Goal: Task Accomplishment & Management: Complete application form

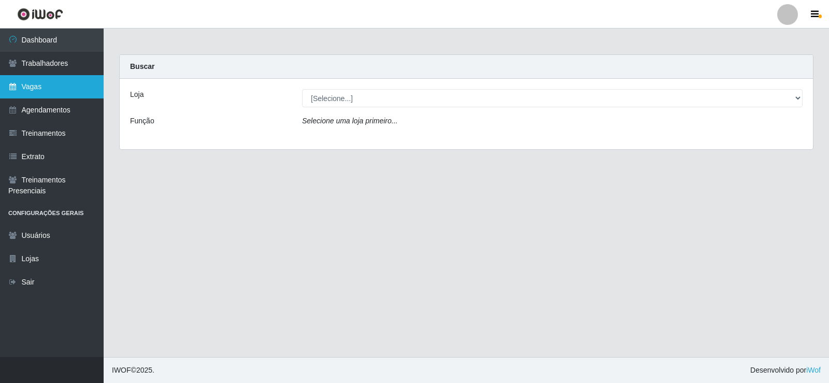
click at [65, 88] on link "Vagas" at bounding box center [52, 86] width 104 height 23
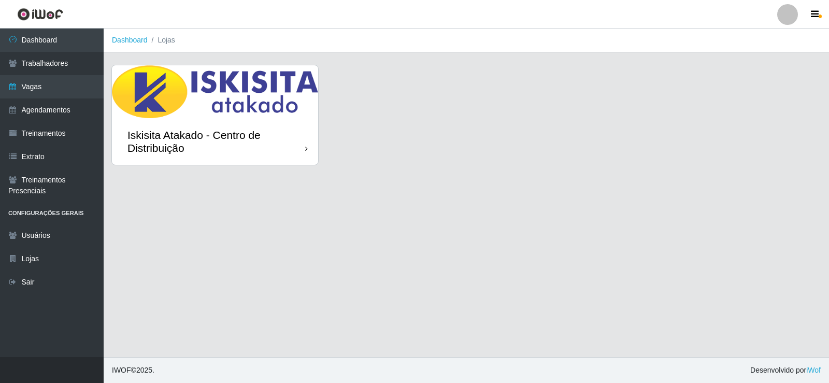
click at [300, 153] on div "Iskisita Atakado - Centro de Distribuição" at bounding box center [216, 141] width 178 height 26
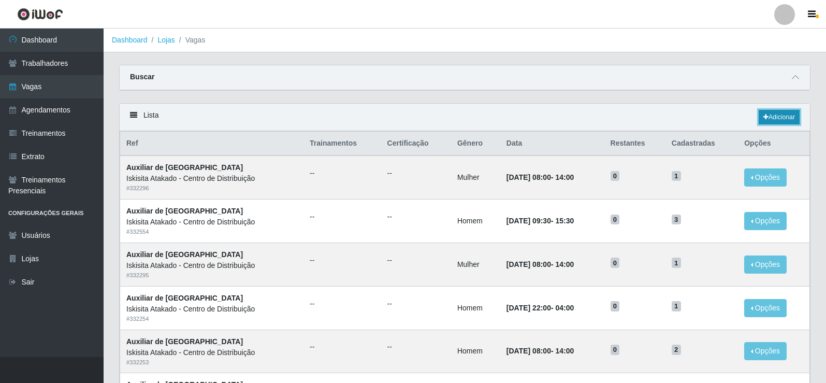
click at [780, 120] on link "Adicionar" at bounding box center [779, 117] width 41 height 15
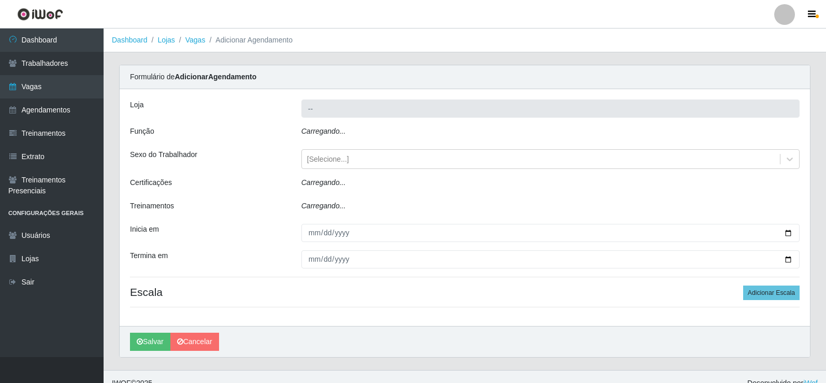
type input "Iskisita Atakado - Centro de Distribuição"
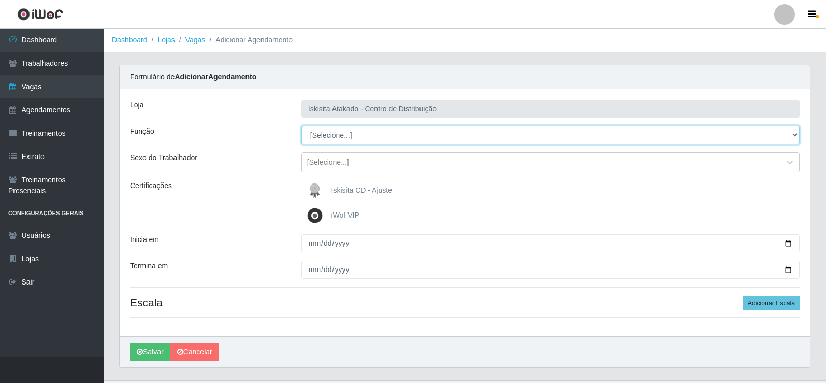
click at [360, 139] on select "[Selecione...] Auxiliar de Estoque Auxiliar de Estoque + Auxiliar de Estoque ++…" at bounding box center [551, 135] width 498 height 18
select select "75"
click at [302, 126] on select "[Selecione...] Auxiliar de Estoque Auxiliar de Estoque + Auxiliar de Estoque ++…" at bounding box center [551, 135] width 498 height 18
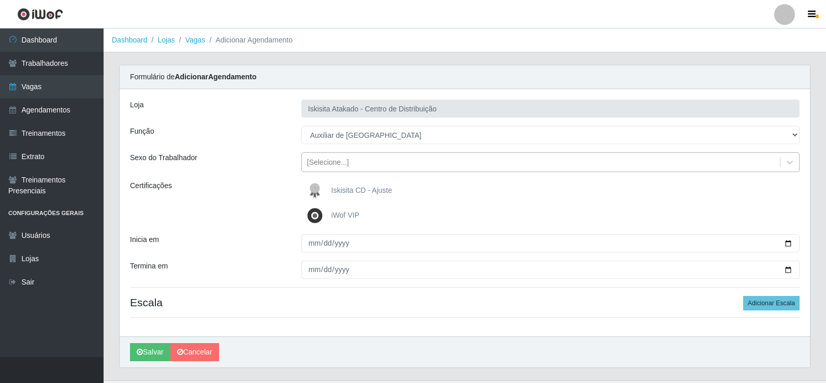
click at [328, 163] on div "[Selecione...]" at bounding box center [328, 162] width 42 height 11
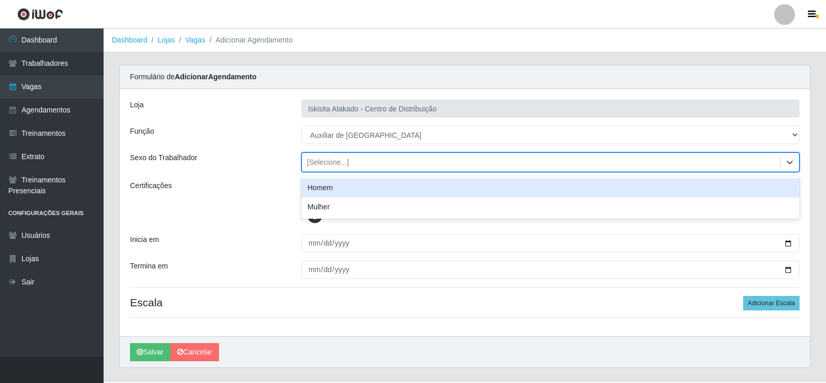
click at [331, 183] on div "Homem" at bounding box center [551, 187] width 498 height 19
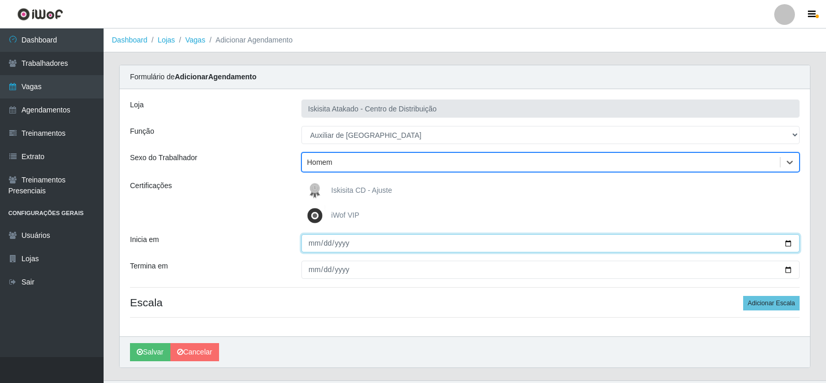
click at [316, 234] on input "Inicia em" at bounding box center [551, 243] width 498 height 18
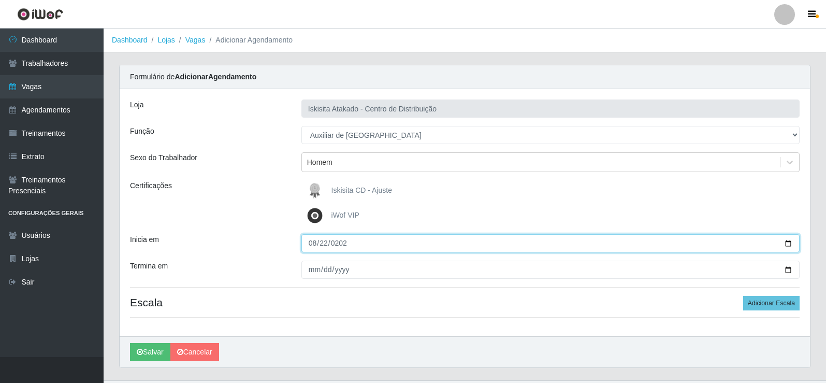
type input "2025-08-22"
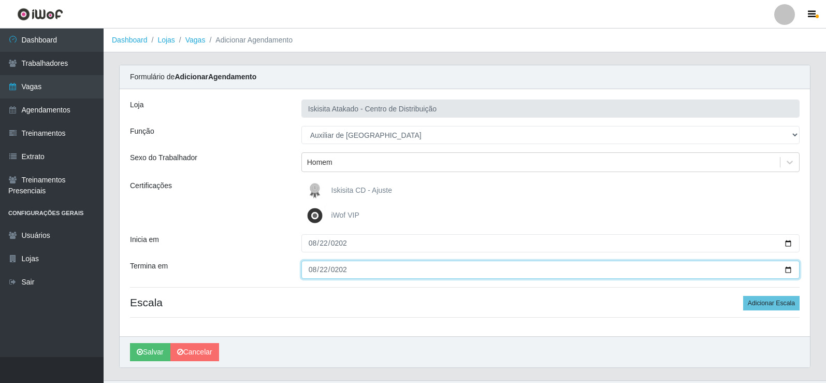
type input "2025-08-22"
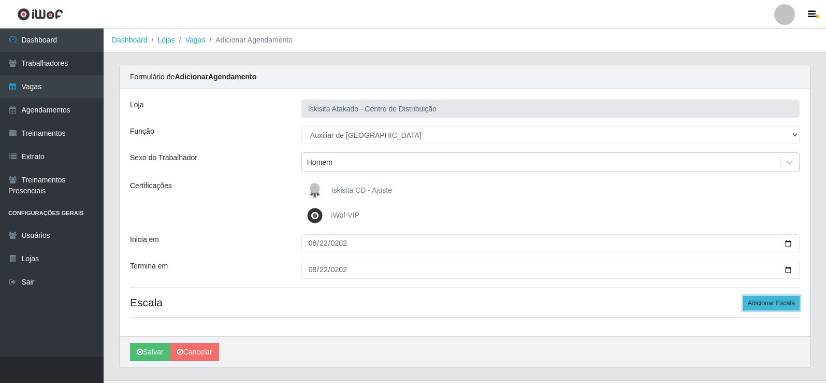
click at [774, 299] on button "Adicionar Escala" at bounding box center [771, 303] width 56 height 15
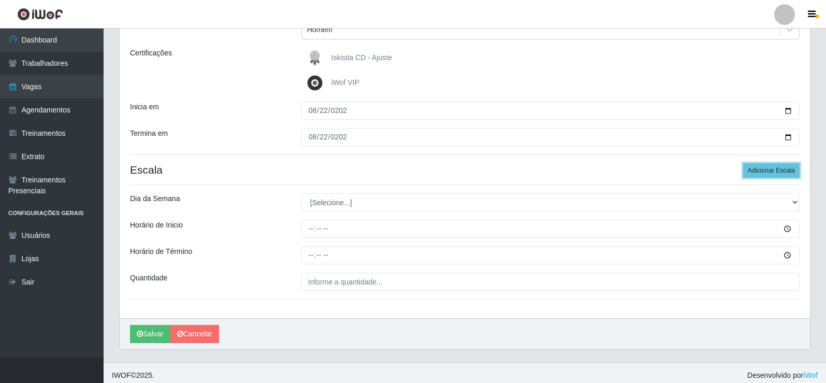
scroll to position [138, 0]
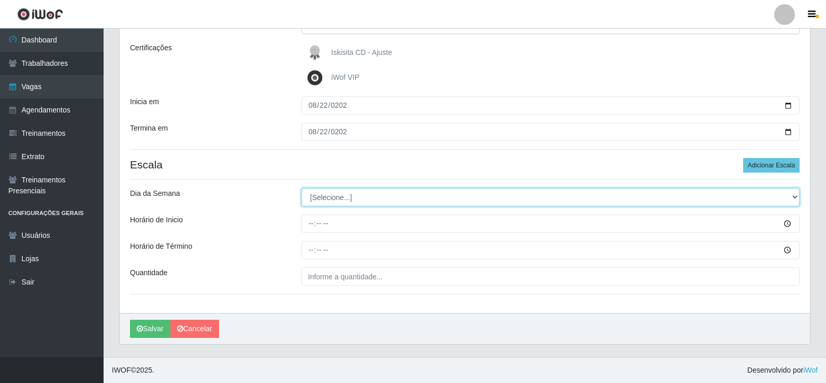
click at [346, 197] on select "[Selecione...] Segunda Terça Quarta Quinta Sexta Sábado Domingo" at bounding box center [551, 197] width 498 height 18
select select "5"
click at [302, 188] on select "[Selecione...] Segunda Terça Quarta Quinta Sexta Sábado Domingo" at bounding box center [551, 197] width 498 height 18
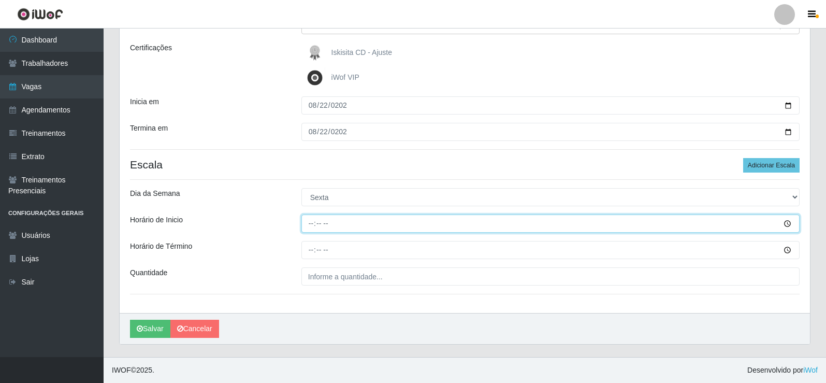
click at [309, 224] on input "Horário de Inicio" at bounding box center [551, 223] width 498 height 18
type input "14:00"
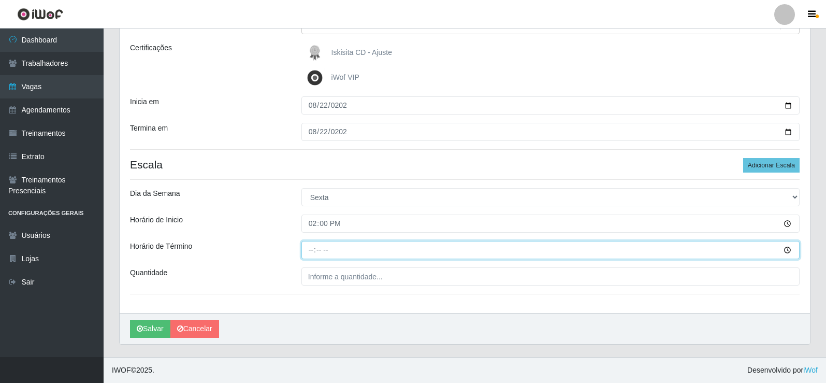
type input "20:00"
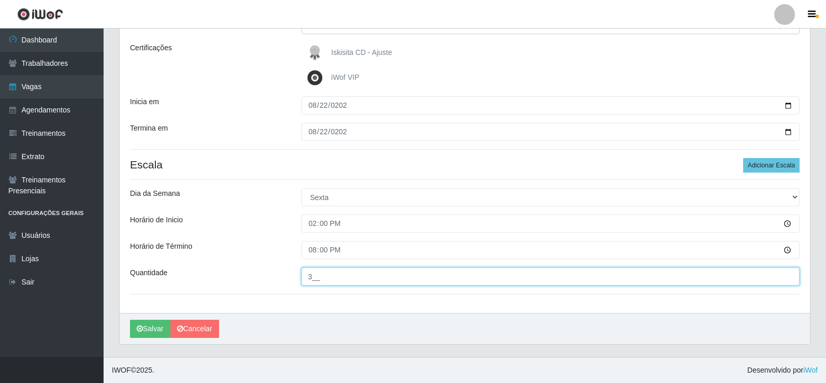
type input "3__"
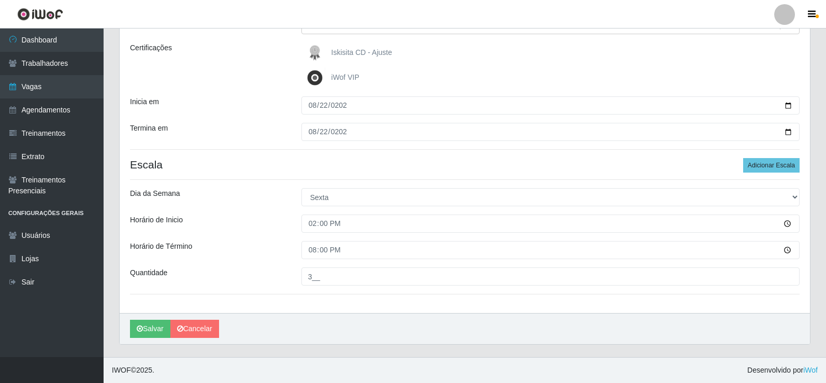
click at [146, 339] on div "Salvar Cancelar" at bounding box center [465, 328] width 691 height 31
click at [150, 330] on button "Salvar" at bounding box center [150, 329] width 40 height 18
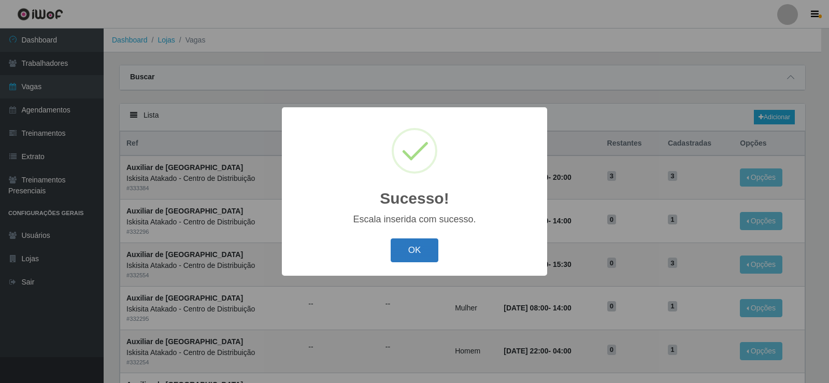
click at [417, 253] on button "OK" at bounding box center [415, 250] width 48 height 24
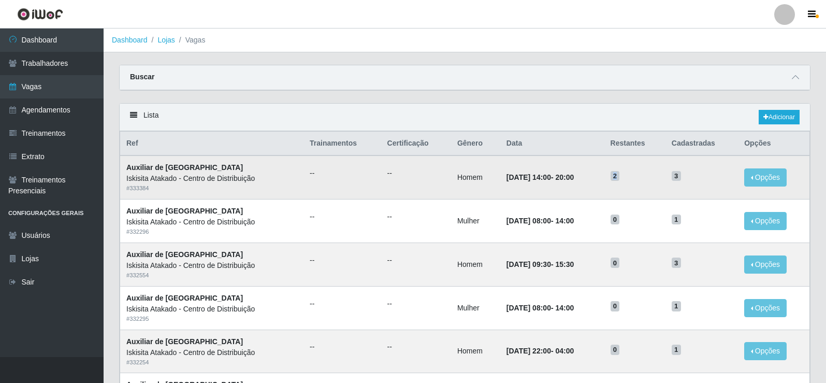
drag, startPoint x: 624, startPoint y: 180, endPoint x: 631, endPoint y: 178, distance: 7.0
click at [620, 178] on span "2" at bounding box center [615, 176] width 9 height 10
drag, startPoint x: 681, startPoint y: 178, endPoint x: 697, endPoint y: 176, distance: 16.3
click at [697, 176] on h5 "3" at bounding box center [702, 175] width 60 height 11
drag, startPoint x: 630, startPoint y: 180, endPoint x: 620, endPoint y: 179, distance: 9.9
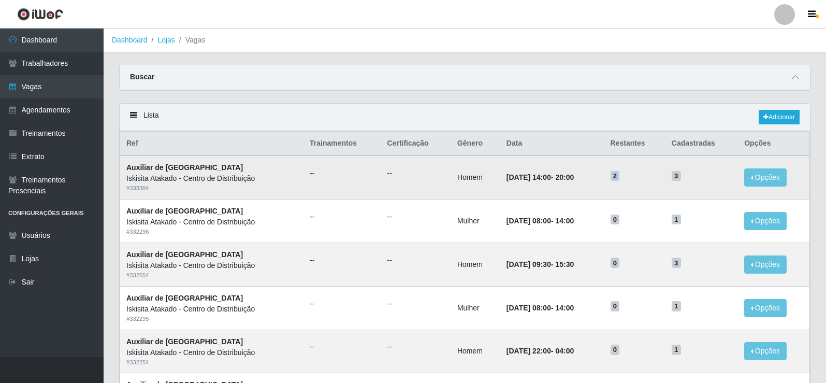
click at [620, 179] on td "2" at bounding box center [635, 177] width 61 height 44
click at [635, 181] on h5 "2" at bounding box center [635, 175] width 49 height 11
drag, startPoint x: 624, startPoint y: 178, endPoint x: 636, endPoint y: 176, distance: 12.6
click at [636, 176] on h5 "2" at bounding box center [635, 175] width 49 height 11
drag, startPoint x: 694, startPoint y: 174, endPoint x: 672, endPoint y: 177, distance: 21.5
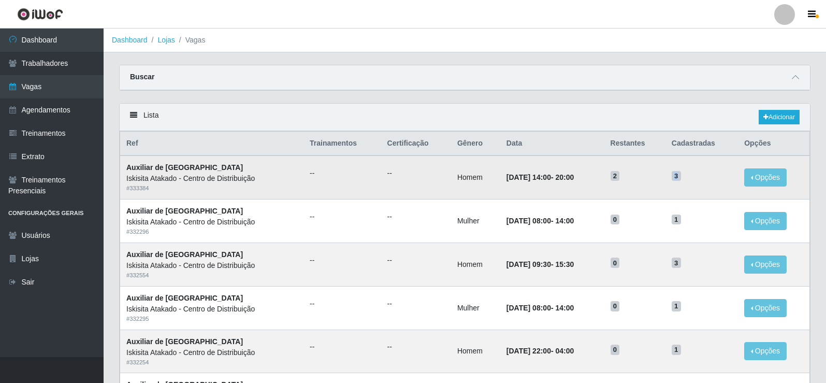
click at [672, 177] on tr "Auxiliar de Estoque Iskisita Atakado - Centro de Distribuição # 333384 -- -- Ho…" at bounding box center [465, 177] width 690 height 44
drag, startPoint x: 620, startPoint y: 178, endPoint x: 631, endPoint y: 177, distance: 10.5
click at [631, 177] on td "2" at bounding box center [635, 177] width 61 height 44
drag, startPoint x: 672, startPoint y: 177, endPoint x: 689, endPoint y: 177, distance: 16.6
click at [689, 177] on tr "Auxiliar de Estoque Iskisita Atakado - Centro de Distribuição # 333384 -- -- Ho…" at bounding box center [465, 177] width 690 height 44
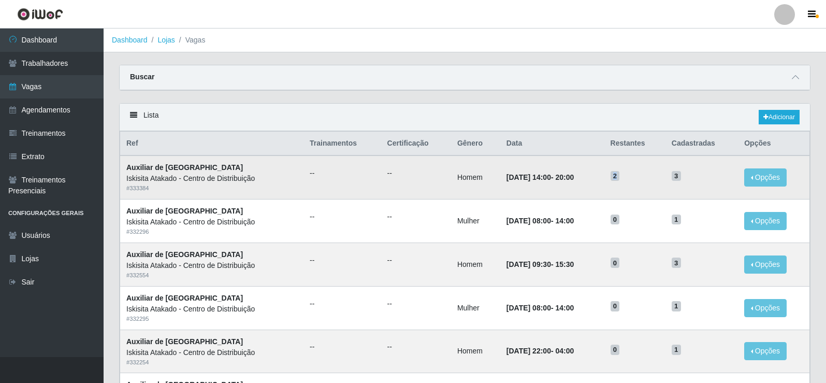
drag, startPoint x: 626, startPoint y: 177, endPoint x: 633, endPoint y: 177, distance: 7.3
click at [633, 177] on h5 "2" at bounding box center [635, 175] width 49 height 11
click at [40, 89] on link "Vagas" at bounding box center [52, 86] width 104 height 23
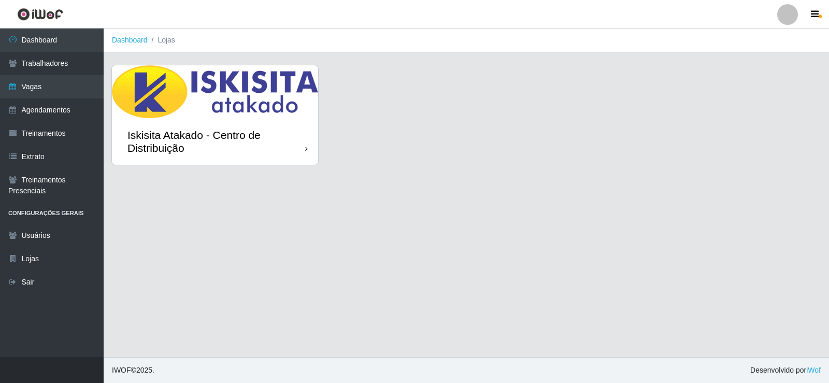
click at [185, 118] on div "Iskisita Atakado - Centro de Distribuição" at bounding box center [215, 141] width 206 height 47
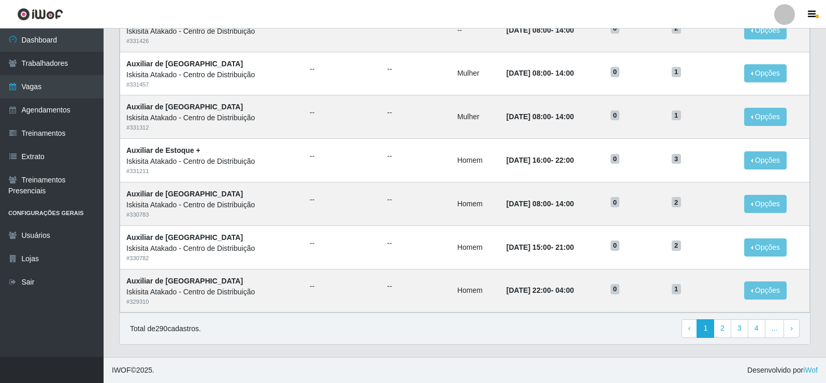
scroll to position [184, 0]
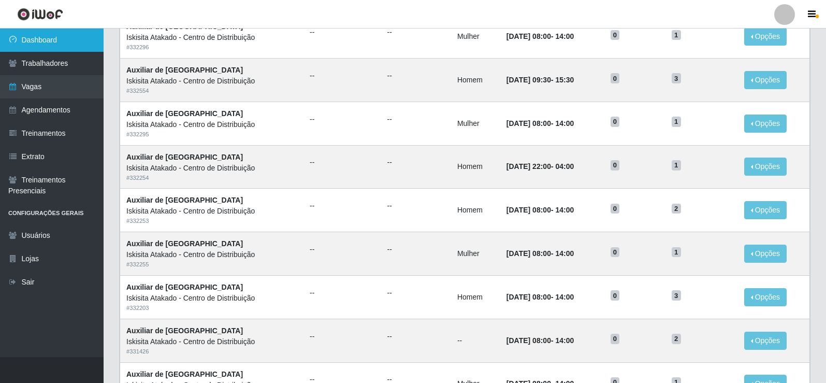
click at [61, 44] on link "Dashboard" at bounding box center [52, 39] width 104 height 23
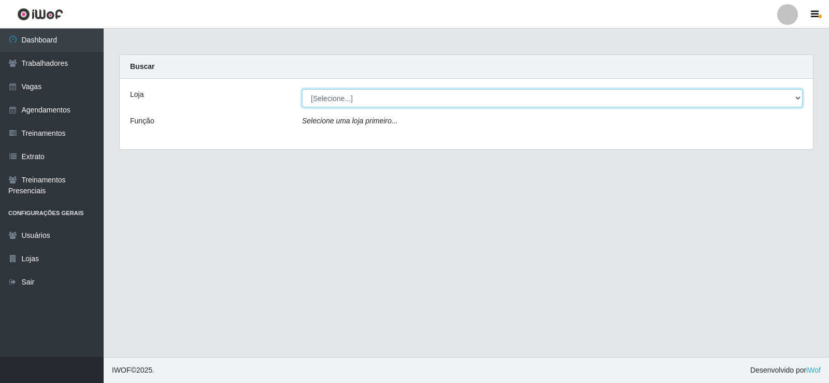
click at [365, 97] on select "[Selecione...] Iskisita Atakado - Centro de Distribuição" at bounding box center [552, 98] width 500 height 18
select select "425"
click at [302, 89] on select "[Selecione...] Iskisita Atakado - Centro de Distribuição" at bounding box center [552, 98] width 500 height 18
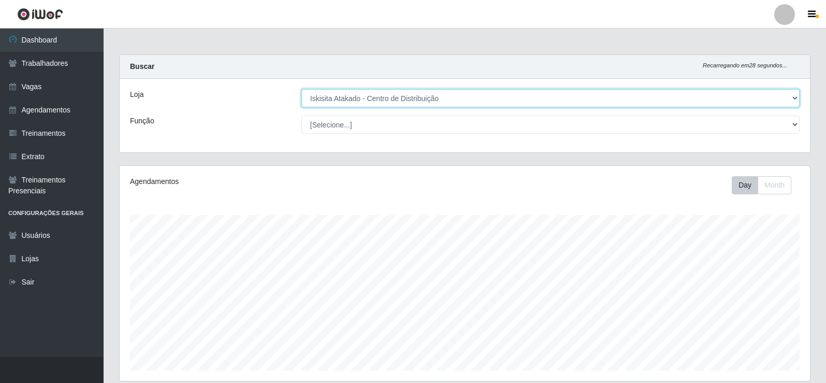
scroll to position [215, 691]
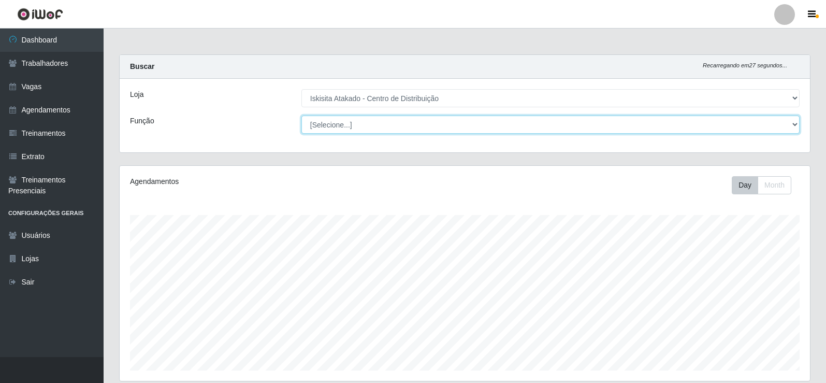
click at [364, 133] on select "[Selecione...] Auxiliar de Estoque Auxiliar de Estoque + Auxiliar de Estoque ++…" at bounding box center [551, 125] width 498 height 18
select select "75"
click at [302, 116] on select "[Selecione...] Auxiliar de Estoque Auxiliar de Estoque + Auxiliar de Estoque ++…" at bounding box center [551, 125] width 498 height 18
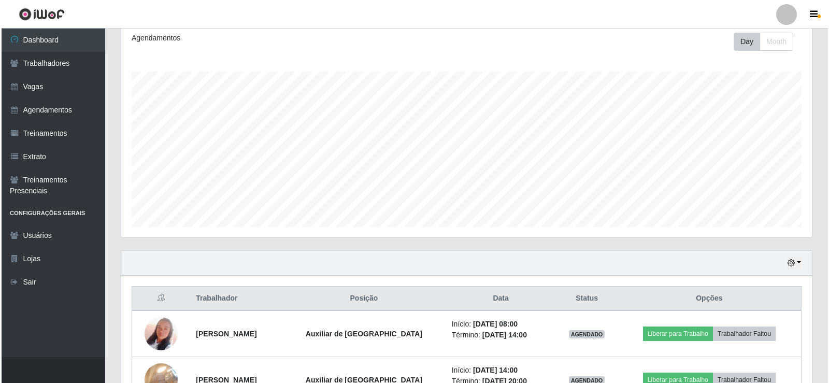
scroll to position [213, 0]
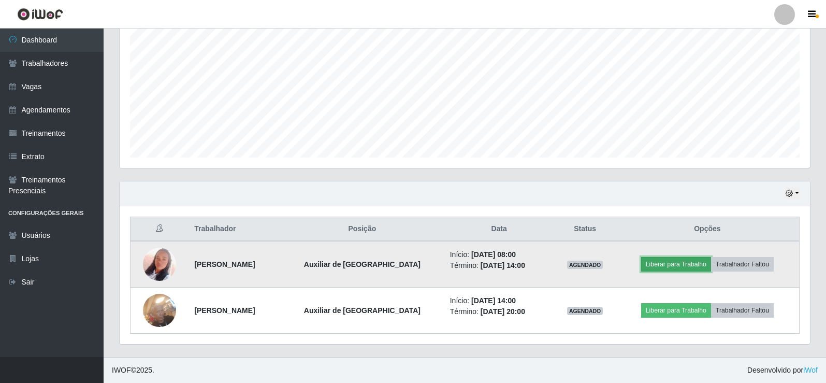
click at [691, 268] on button "Liberar para Trabalho" at bounding box center [676, 264] width 70 height 15
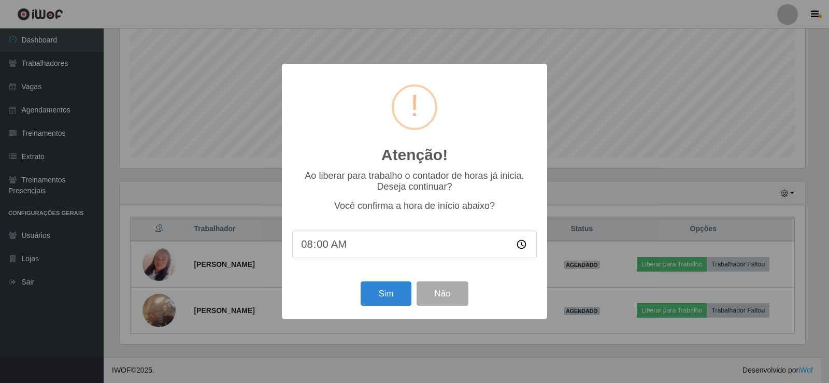
type input "07:00"
type input "07:47"
click at [394, 292] on button "Sim" at bounding box center [386, 293] width 50 height 24
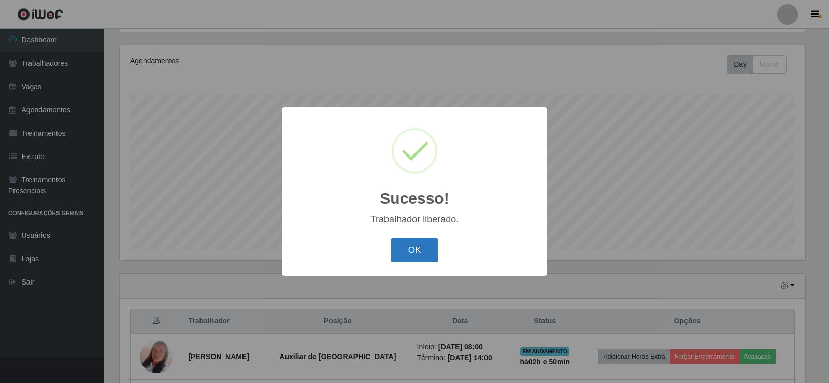
click at [432, 248] on button "OK" at bounding box center [415, 250] width 48 height 24
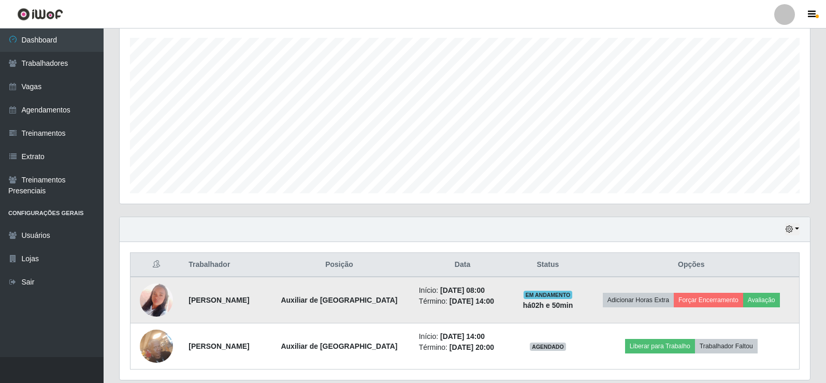
scroll to position [213, 0]
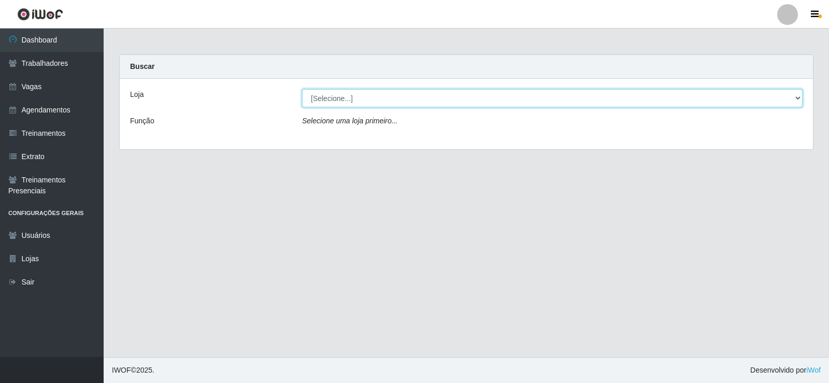
click at [428, 101] on select "[Selecione...] Iskisita Atakado - Centro de Distribuição" at bounding box center [552, 98] width 500 height 18
select select "425"
click at [302, 89] on select "[Selecione...] Iskisita Atakado - Centro de Distribuição" at bounding box center [552, 98] width 500 height 18
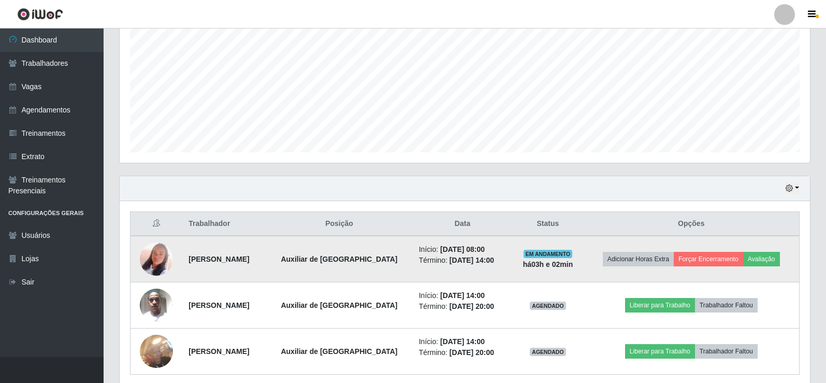
scroll to position [259, 0]
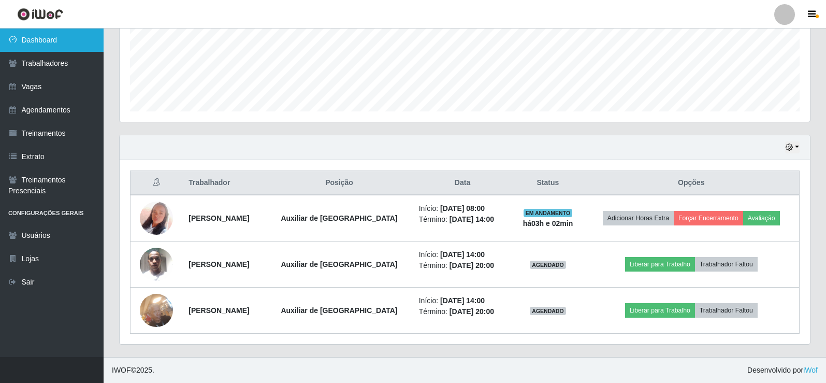
click at [50, 36] on link "Dashboard" at bounding box center [52, 39] width 104 height 23
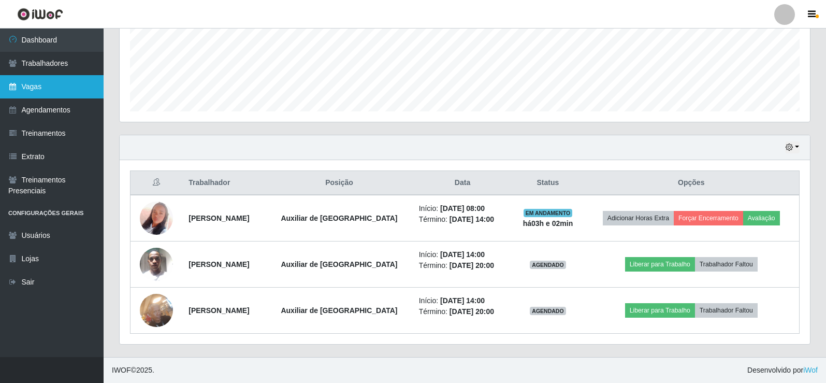
click at [55, 89] on link "Vagas" at bounding box center [52, 86] width 104 height 23
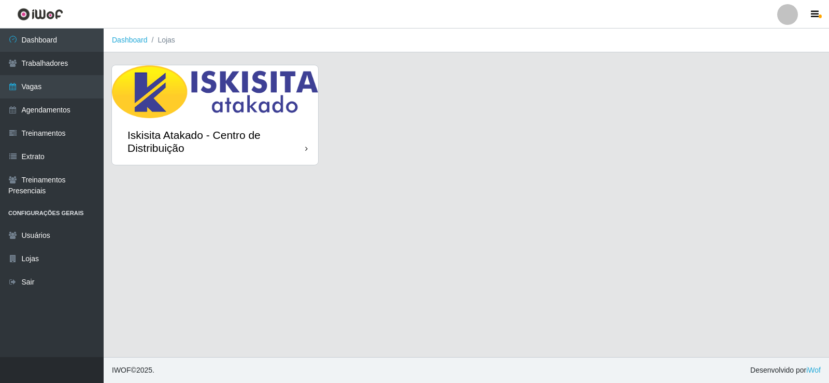
click at [265, 140] on div "Iskisita Atakado - Centro de Distribuição" at bounding box center [216, 141] width 178 height 26
